Goal: Task Accomplishment & Management: Manage account settings

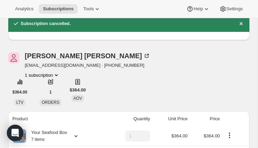
scroll to position [50, 0]
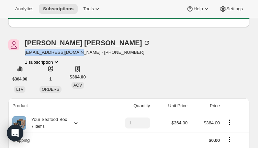
drag, startPoint x: 26, startPoint y: 52, endPoint x: 78, endPoint y: 53, distance: 52.2
click at [78, 53] on span "amiderline04@gmail.com · +19542349511" at bounding box center [87, 52] width 125 height 7
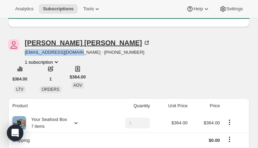
copy span "amiderline04@gmail.com"
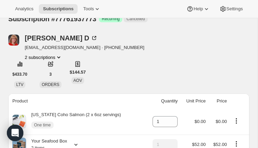
scroll to position [21, 0]
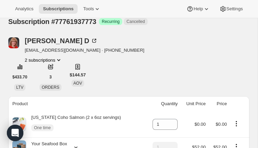
click at [60, 59] on icon "Product actions" at bounding box center [58, 60] width 7 height 7
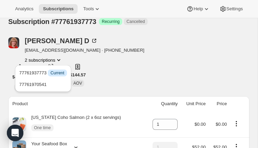
click at [143, 54] on div "Miranda D mdedja@gmail.com · +17037862952 2 subscriptions" at bounding box center [92, 50] width 169 height 26
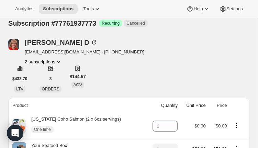
scroll to position [5, 0]
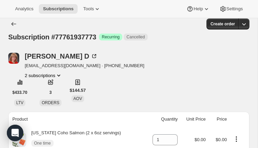
click at [58, 73] on icon "Product actions" at bounding box center [58, 75] width 7 height 7
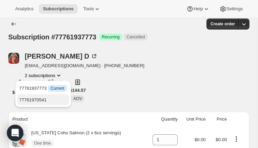
click at [48, 96] on button "77761970541" at bounding box center [43, 99] width 52 height 11
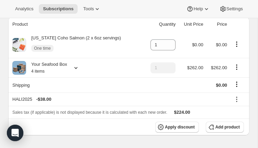
scroll to position [102, 0]
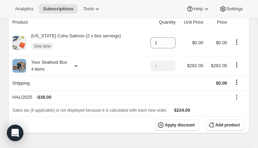
click at [76, 67] on icon at bounding box center [75, 65] width 7 height 7
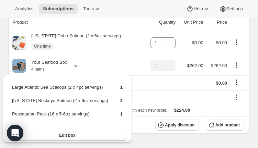
click at [107, 64] on div "Your Seafood Box 4 items" at bounding box center [76, 66] width 129 height 14
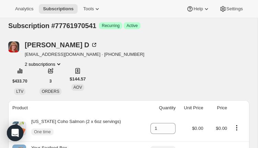
scroll to position [16, 0]
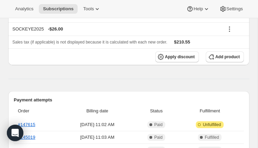
scroll to position [195, 0]
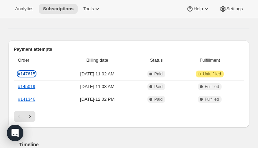
click at [25, 73] on link "#147615" at bounding box center [27, 73] width 18 height 5
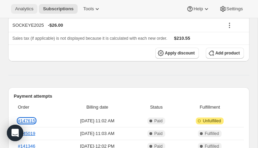
scroll to position [147, 0]
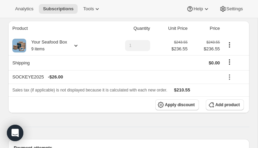
scroll to position [99, 0]
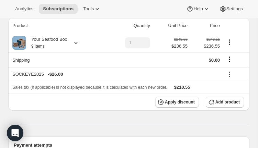
click at [229, 73] on icon at bounding box center [229, 74] width 7 height 7
click at [235, 97] on span "Remove" at bounding box center [235, 99] width 16 height 5
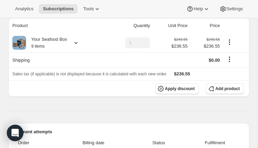
click at [76, 42] on icon at bounding box center [75, 42] width 7 height 7
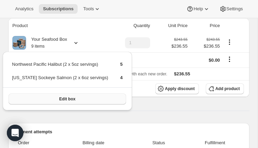
click at [102, 96] on button "Edit box" at bounding box center [67, 99] width 117 height 11
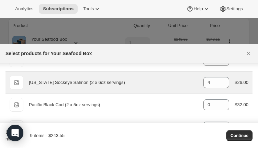
scroll to position [386, 0]
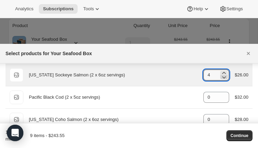
click at [223, 78] on icon ":rh6:" at bounding box center [224, 78] width 4 height 2
type input "0"
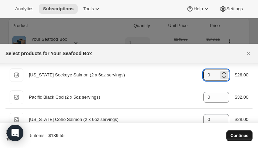
click at [242, 136] on span "Continue" at bounding box center [239, 135] width 18 height 5
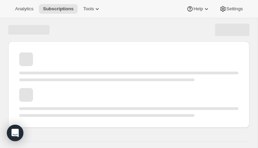
scroll to position [99, 0]
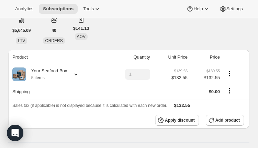
click at [78, 76] on icon at bounding box center [75, 74] width 7 height 7
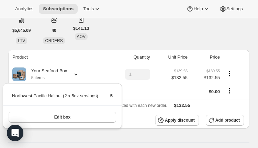
click at [98, 68] on div "Your Seafood Box 5 items" at bounding box center [57, 75] width 91 height 14
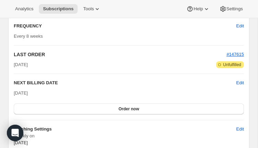
scroll to position [721, 0]
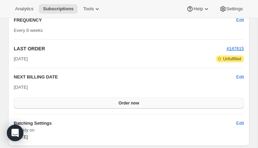
click at [147, 101] on button "Order now" at bounding box center [129, 103] width 230 height 11
click at [135, 101] on span "Click to confirm" at bounding box center [128, 103] width 31 height 5
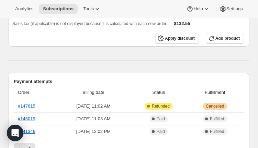
scroll to position [214, 0]
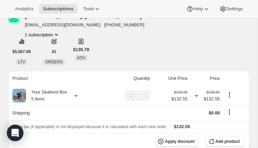
scroll to position [48, 0]
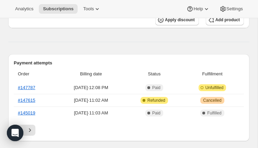
scroll to position [168, 0]
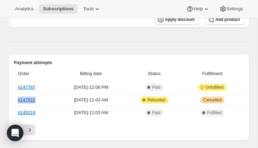
drag, startPoint x: 38, startPoint y: 100, endPoint x: 16, endPoint y: 99, distance: 22.0
click at [16, 99] on th "#147615" at bounding box center [35, 100] width 43 height 13
copy link "#147615"
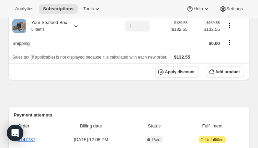
scroll to position [115, 0]
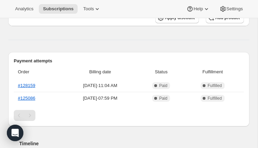
scroll to position [208, 0]
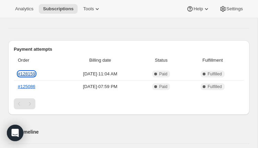
click at [28, 74] on link "#128159" at bounding box center [27, 73] width 18 height 5
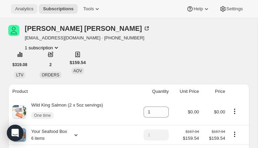
scroll to position [0, 0]
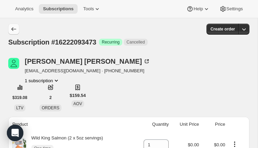
click at [9, 26] on button "Subscriptions" at bounding box center [13, 29] width 11 height 11
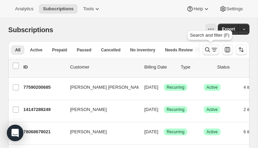
click at [210, 51] on icon "Search and filter results" at bounding box center [207, 49] width 7 height 7
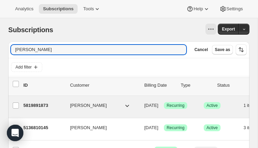
type input "[PERSON_NAME]"
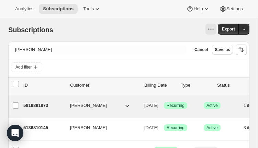
click at [44, 103] on p "5819891873" at bounding box center [43, 105] width 41 height 7
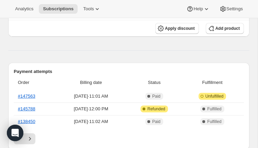
scroll to position [159, 0]
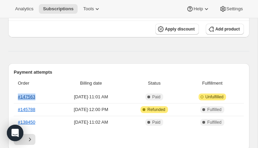
drag, startPoint x: 38, startPoint y: 96, endPoint x: 20, endPoint y: 98, distance: 18.3
click at [19, 98] on th "#147563" at bounding box center [35, 97] width 43 height 12
copy link "147563"
